Goal: Transaction & Acquisition: Purchase product/service

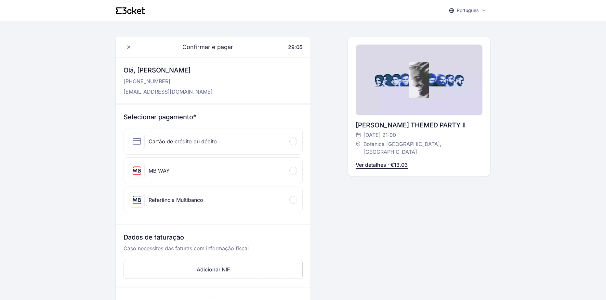
click at [283, 140] on div "Cartão de crédito ou débito" at bounding box center [213, 142] width 179 height 26
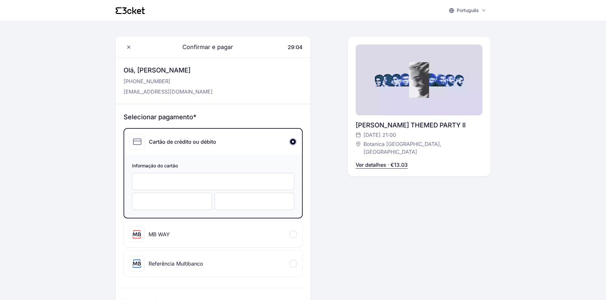
click at [181, 177] on div at bounding box center [213, 181] width 162 height 17
click at [59, 108] on div "Português English Português Català Español Français Confirmar e pagar 28:40 Olá…" at bounding box center [303, 287] width 606 height 575
click at [247, 207] on div at bounding box center [255, 201] width 80 height 17
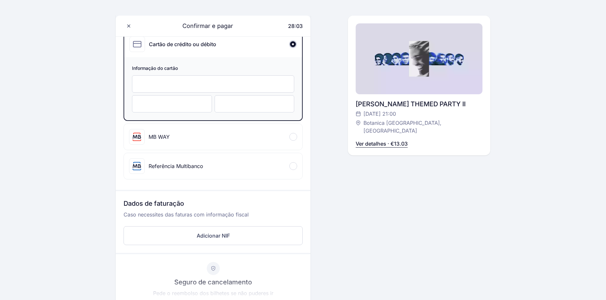
scroll to position [65, 0]
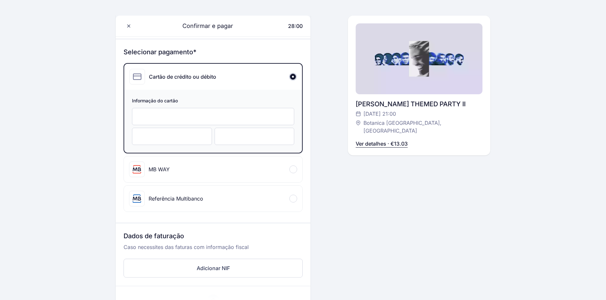
click at [294, 175] on div "MB WAY" at bounding box center [213, 169] width 179 height 26
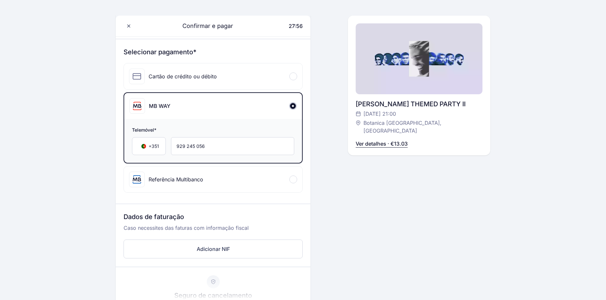
click at [290, 80] on div "Cartão de crédito ou débito" at bounding box center [213, 76] width 179 height 26
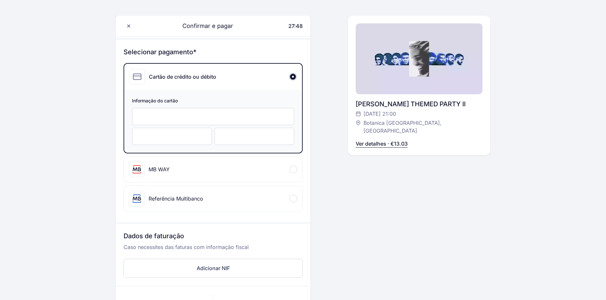
scroll to position [0, 0]
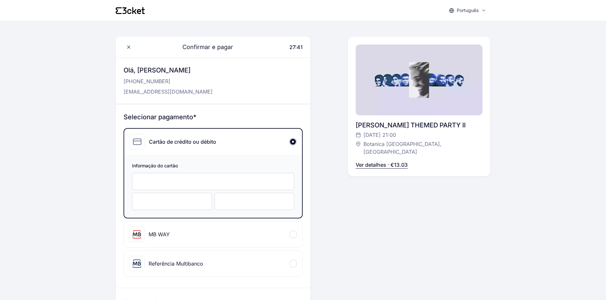
click at [175, 230] on div "MB WAY" at bounding box center [213, 235] width 179 height 26
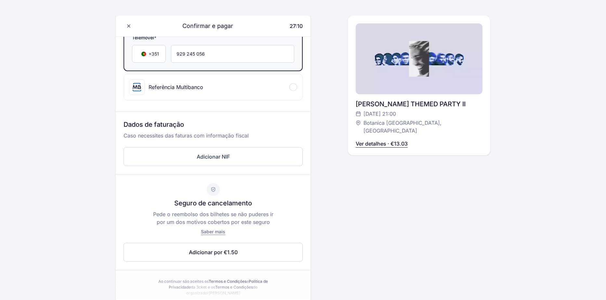
scroll to position [92, 0]
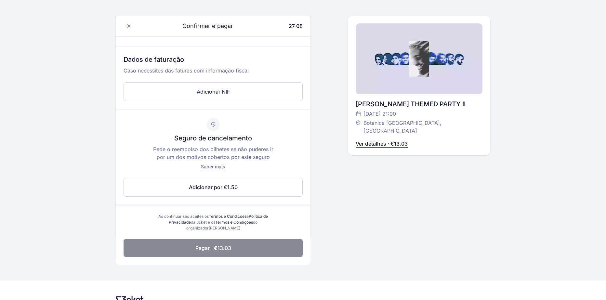
click at [256, 255] on button "Pagar · €13.03" at bounding box center [213, 248] width 179 height 18
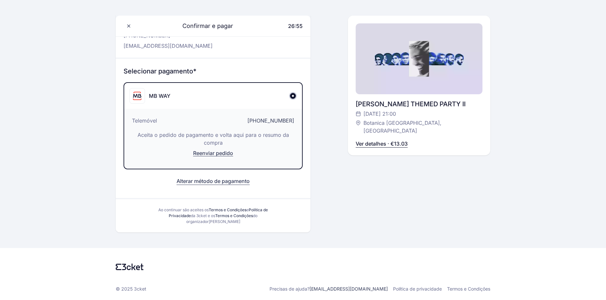
scroll to position [0, 0]
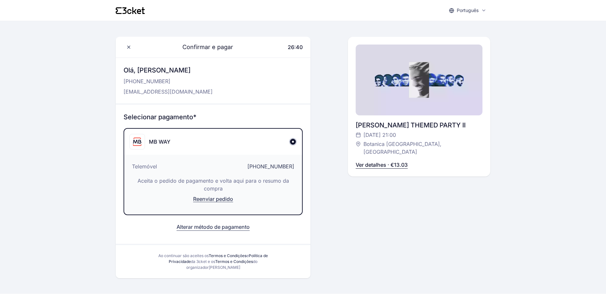
click at [315, 204] on div "Confirmar e pagar 26:40 Olá, Helena Sampaio +351 929 245 056 helenams150@gmail.…" at bounding box center [303, 158] width 375 height 242
click at [315, 204] on div "Confirmar e pagar 26:39 Olá, Helena Sampaio +351 929 245 056 helenams150@gmail.…" at bounding box center [303, 158] width 375 height 242
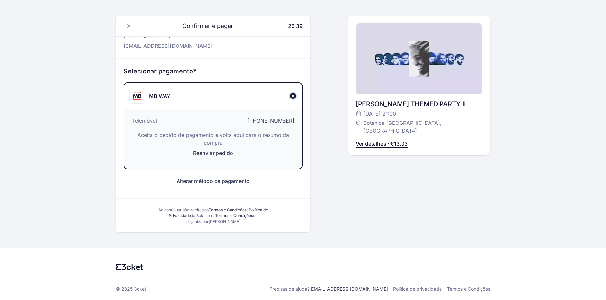
scroll to position [13, 0]
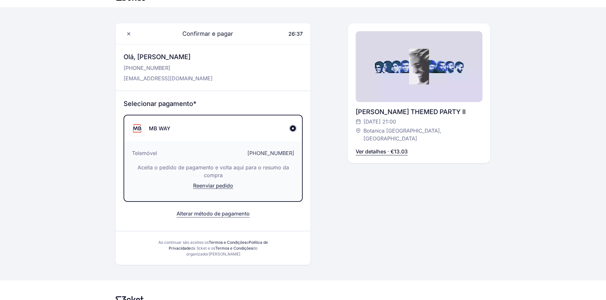
click at [262, 178] on p "Aceita o pedido de pagamento e volta aqui para o resumo da compra" at bounding box center [213, 172] width 162 height 16
click at [262, 190] on button "Reenviar pedido" at bounding box center [213, 188] width 162 height 12
click at [315, 223] on div "Confirmar e pagar 26:34 Olá, Helena Sampaio +351 929 245 056 helenams150@gmail.…" at bounding box center [303, 144] width 375 height 242
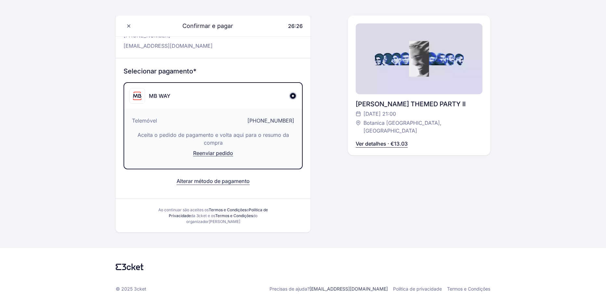
scroll to position [0, 0]
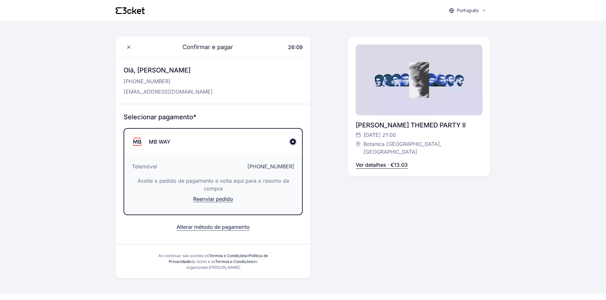
click at [177, 141] on div "MB WAY" at bounding box center [213, 142] width 178 height 26
click at [203, 46] on span "Confirmar e pagar" at bounding box center [204, 47] width 59 height 9
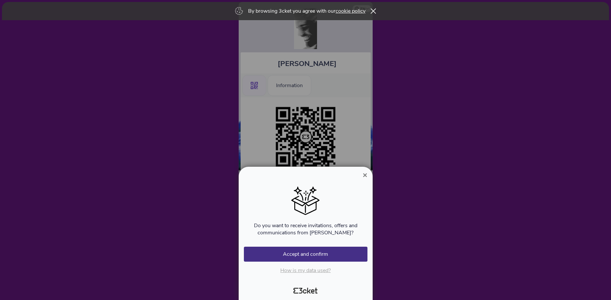
click at [365, 179] on span "×" at bounding box center [365, 175] width 5 height 9
